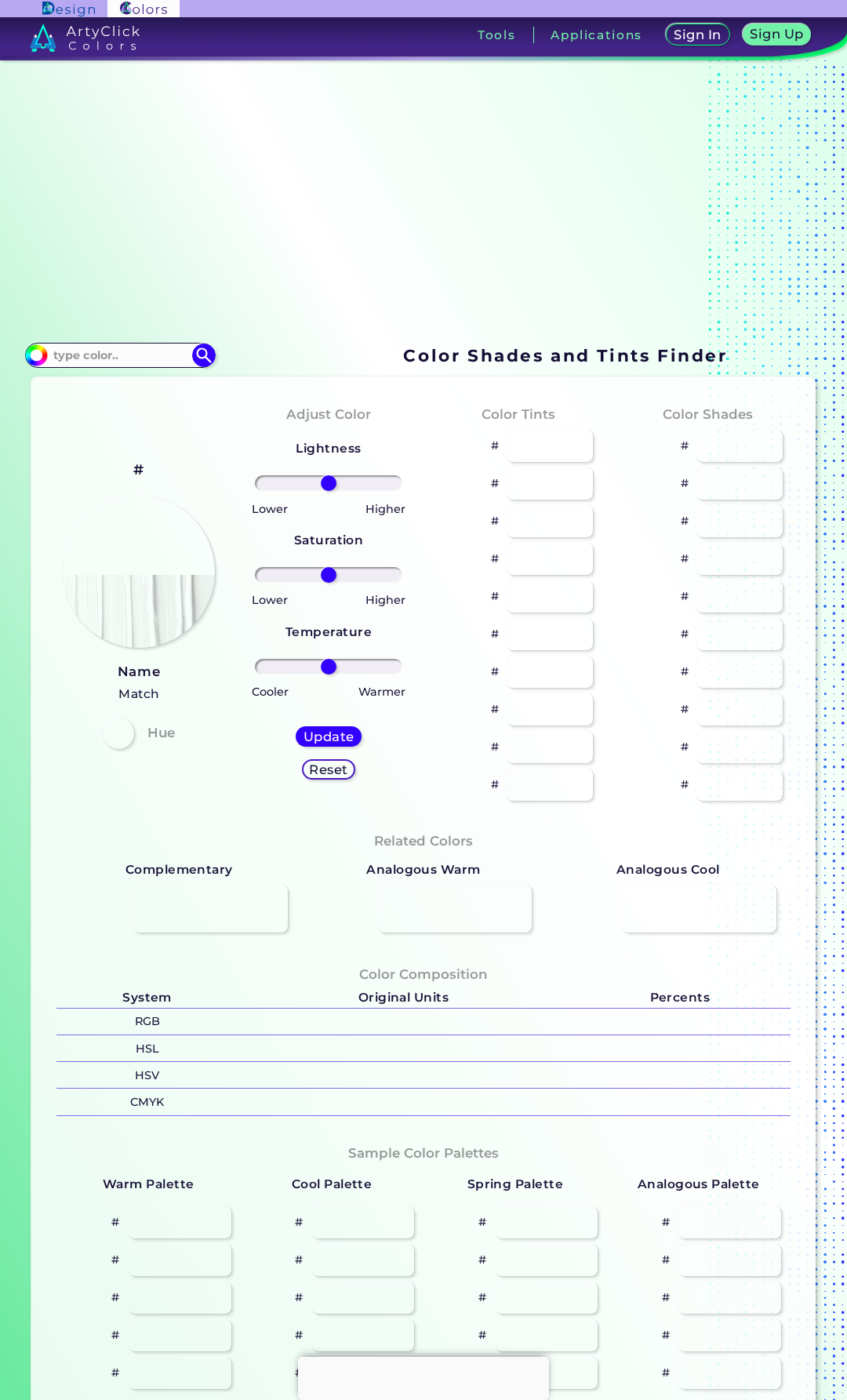
type input "#c1f5f9"
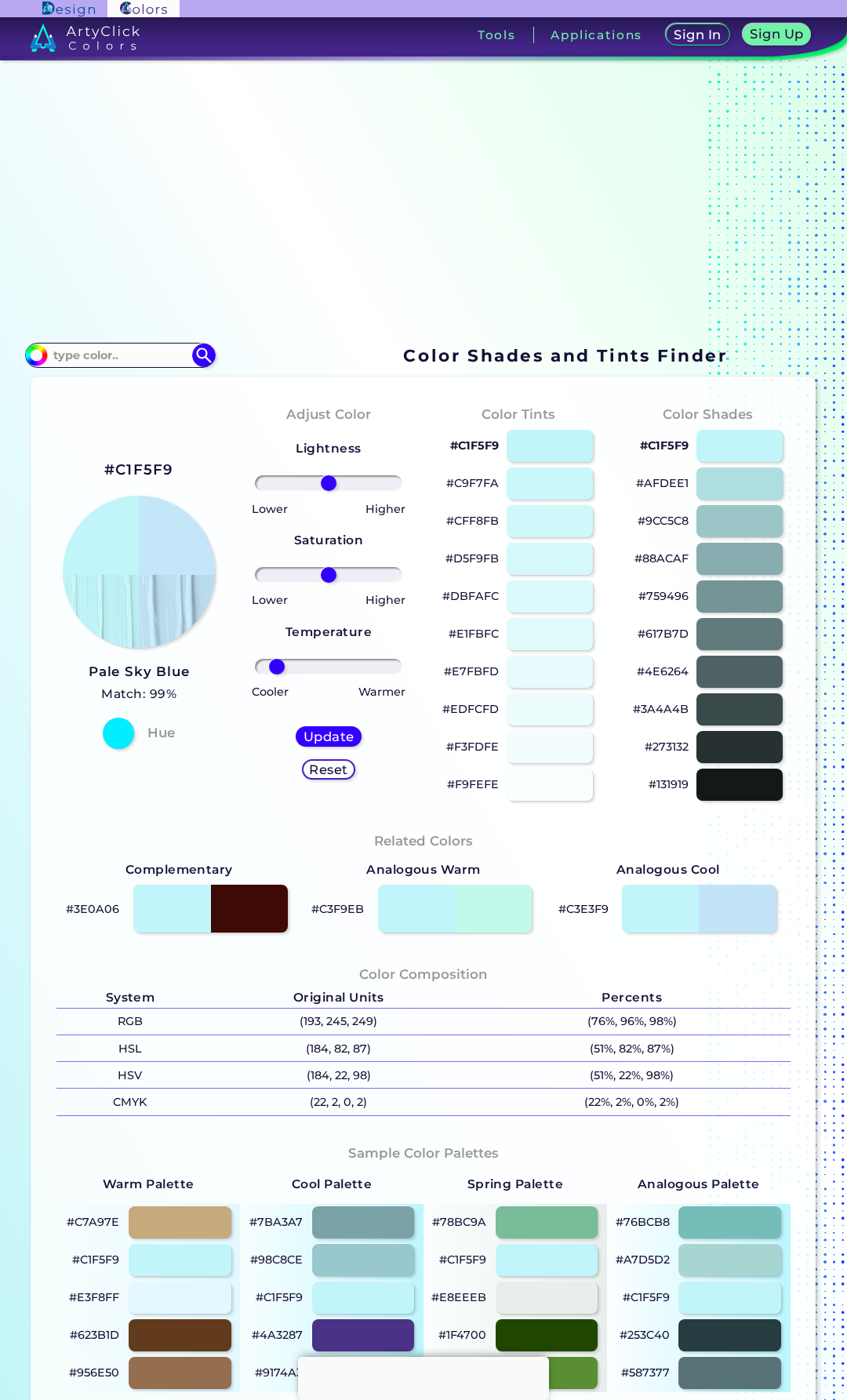
drag, startPoint x: 321, startPoint y: 663, endPoint x: 275, endPoint y: 667, distance: 46.2
type input "-78"
click at [275, 667] on input "range" at bounding box center [329, 667] width 149 height 16
click at [316, 737] on h5 "Update" at bounding box center [329, 737] width 51 height 13
type input "#c3e7f9"
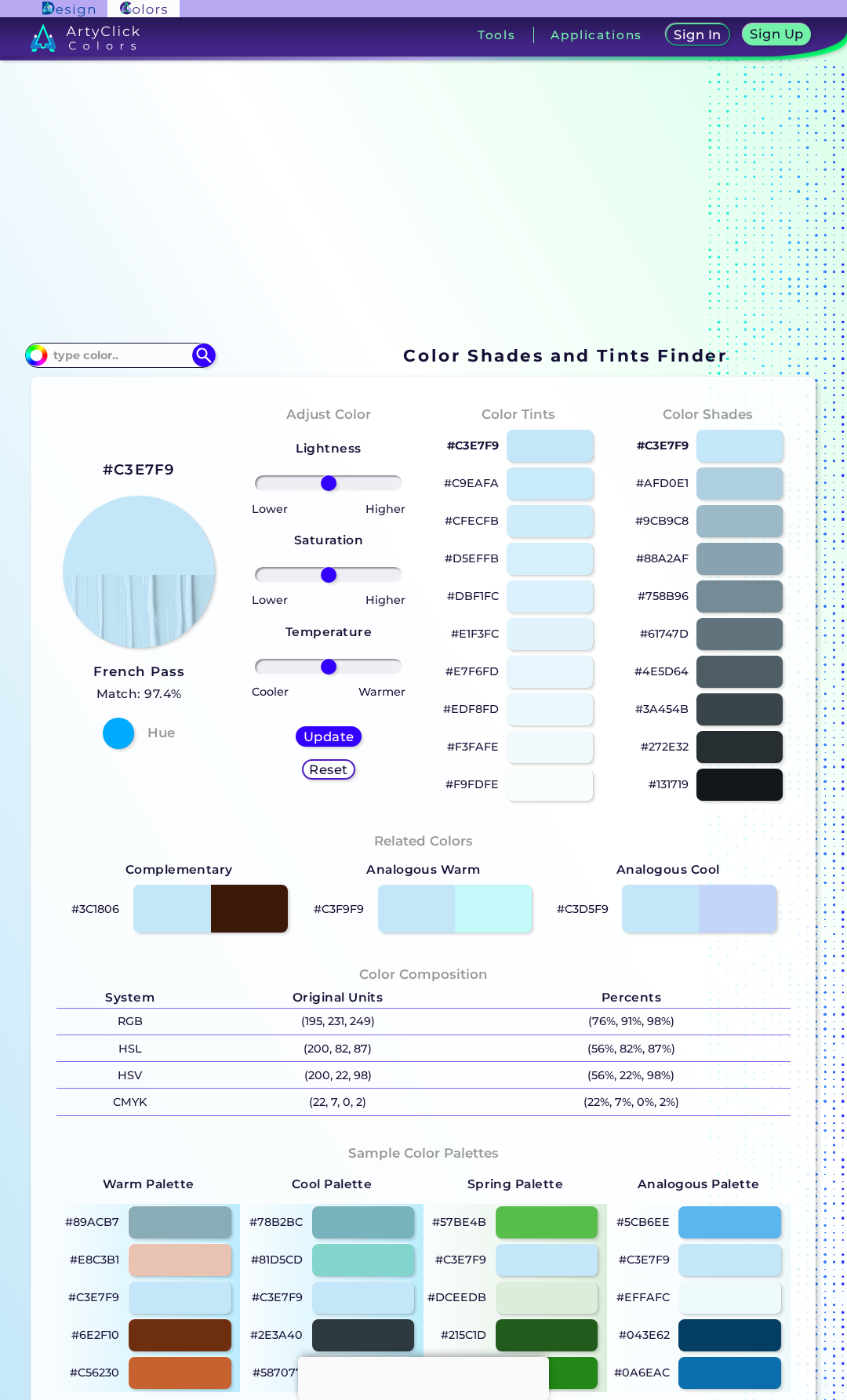
click at [143, 460] on h2 "#C3E7F9" at bounding box center [138, 470] width 73 height 21
click at [143, 460] on h2 "#C3E7F9 copied" at bounding box center [138, 470] width 73 height 21
copy h2 "C3E7F9 copied"
drag, startPoint x: 322, startPoint y: 659, endPoint x: 295, endPoint y: 662, distance: 27.2
click at [295, 662] on input "range" at bounding box center [329, 667] width 149 height 16
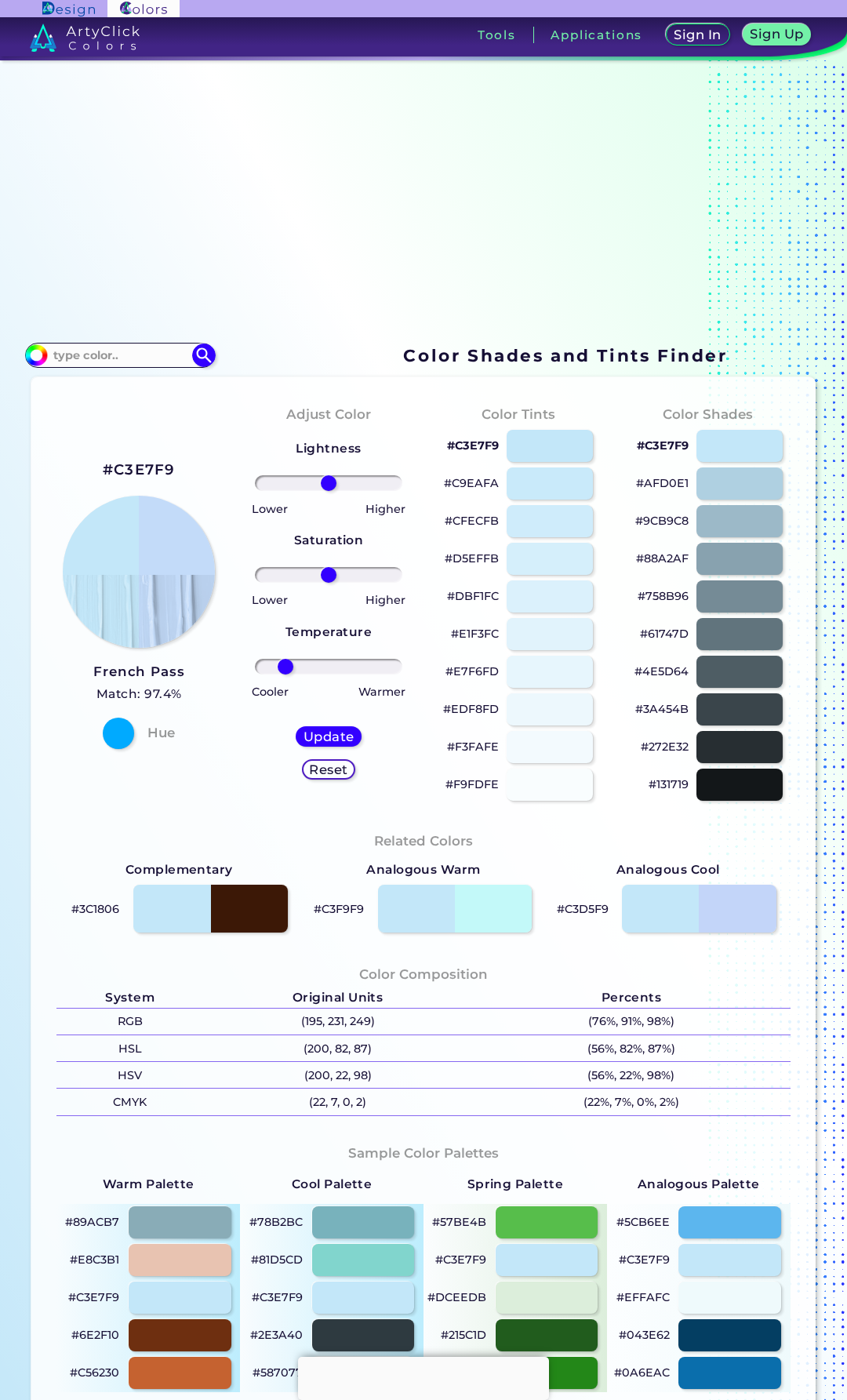
drag, startPoint x: 294, startPoint y: 662, endPoint x: 283, endPoint y: 661, distance: 11.0
type input "-65"
click at [283, 661] on input "range" at bounding box center [329, 667] width 149 height 16
click at [329, 733] on h5 "Update" at bounding box center [329, 736] width 51 height 12
type input "#c3dbf9"
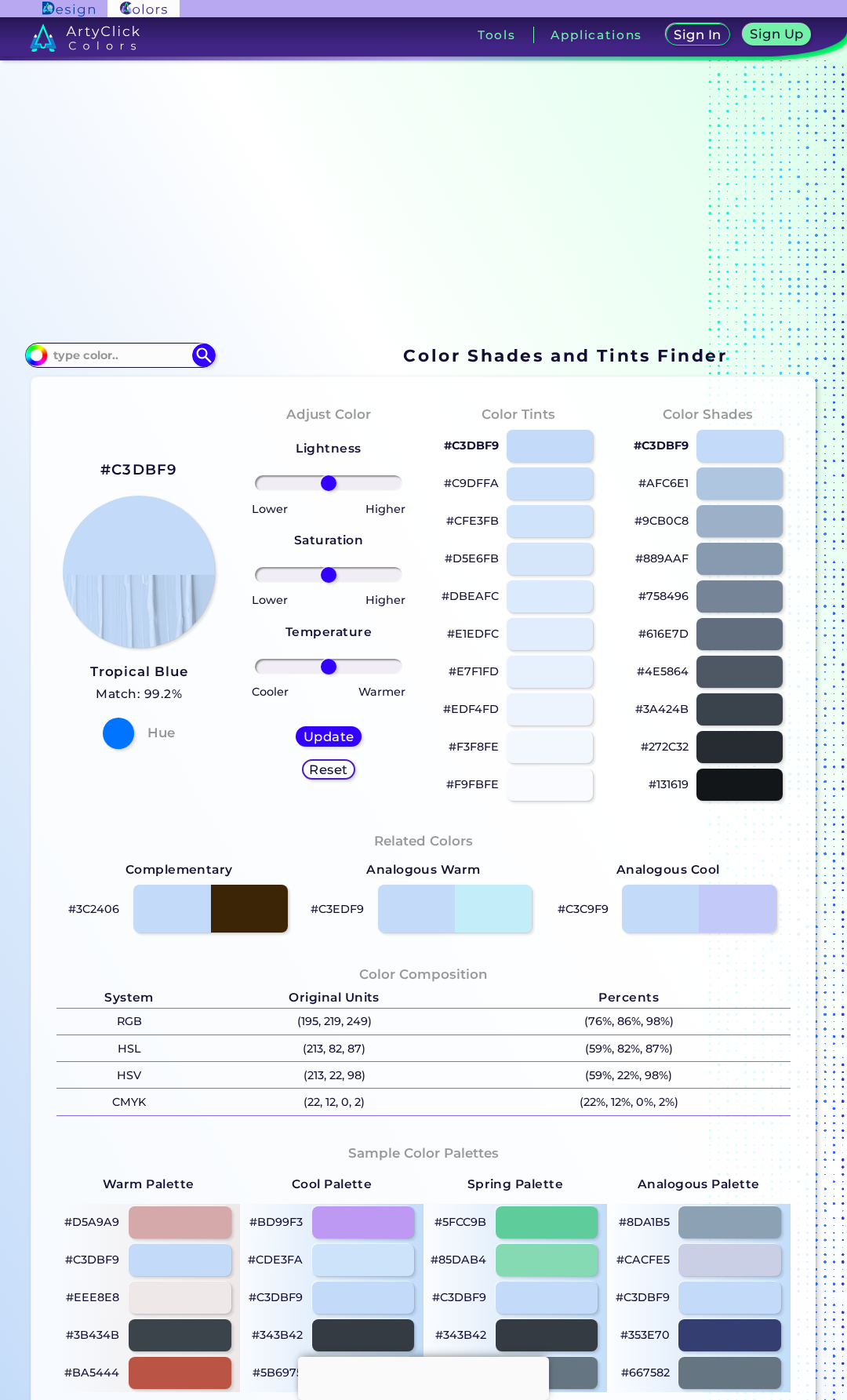
click at [147, 469] on h2 "#C3DBF9" at bounding box center [139, 470] width 78 height 21
drag, startPoint x: 321, startPoint y: 668, endPoint x: 186, endPoint y: 664, distance: 135.1
click at [255, 664] on input "range" at bounding box center [329, 667] width 149 height 16
drag, startPoint x: 267, startPoint y: 669, endPoint x: 321, endPoint y: 667, distance: 54.0
type input "-6"
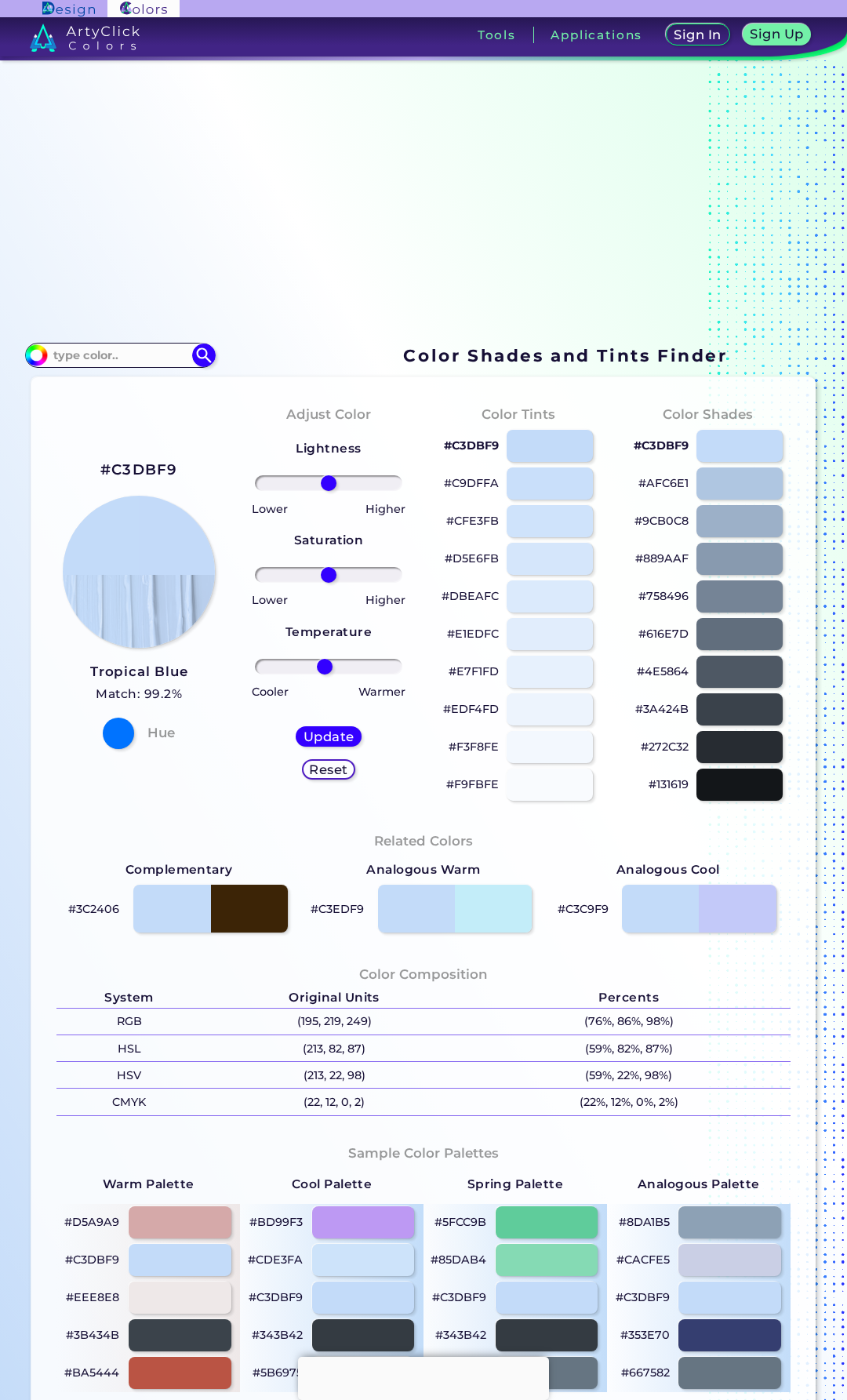
click at [321, 667] on input "range" at bounding box center [329, 667] width 149 height 16
